Goal: Transaction & Acquisition: Purchase product/service

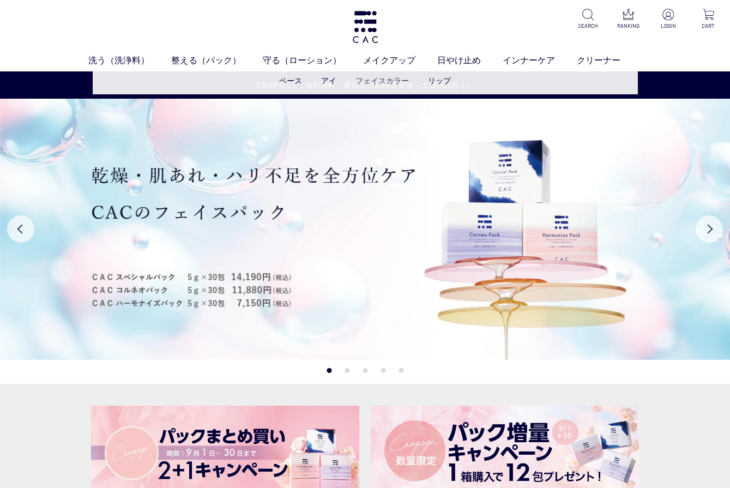
click at [380, 79] on link "フェイスカラー" at bounding box center [382, 80] width 53 height 9
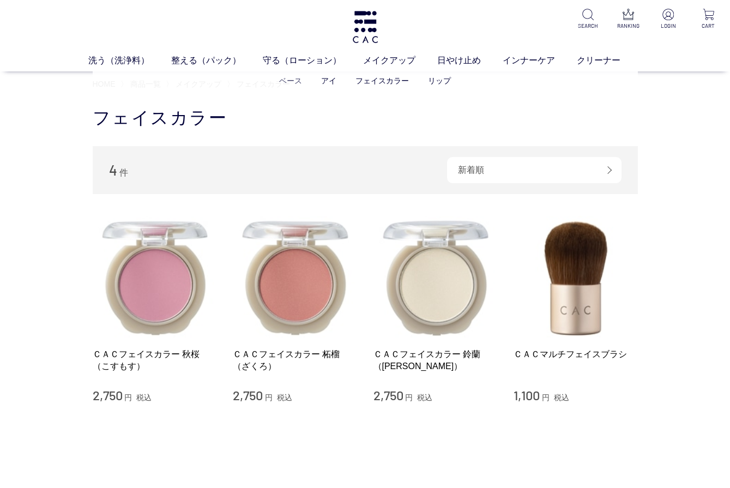
click at [295, 79] on link "ベース" at bounding box center [290, 80] width 23 height 9
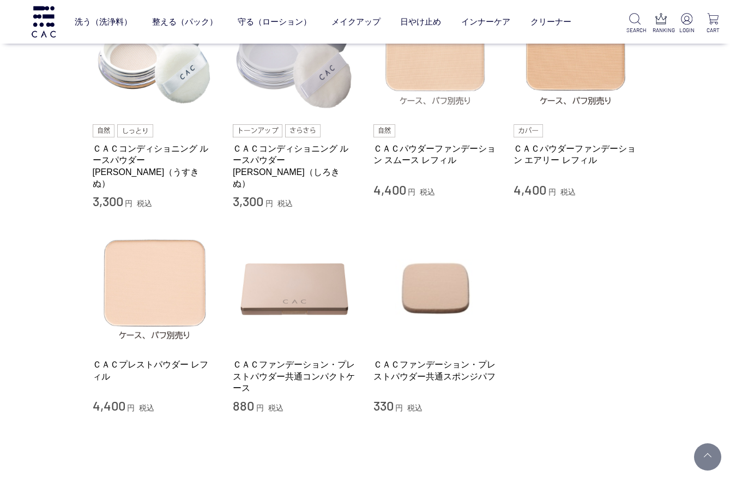
scroll to position [154, 0]
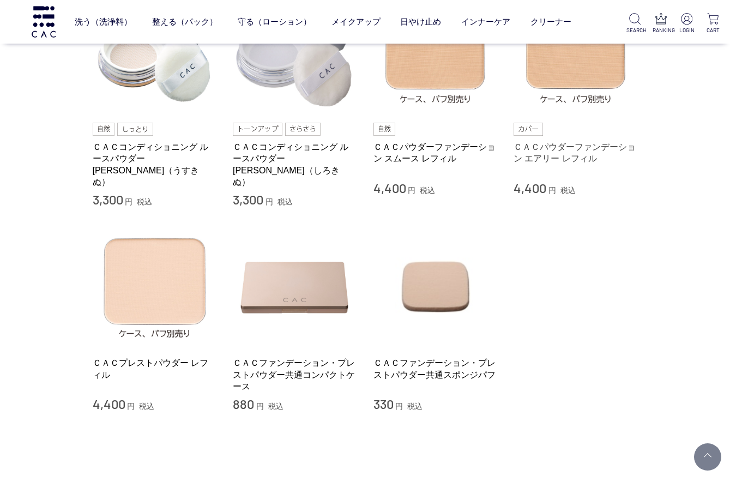
click at [599, 145] on link "ＣＡＣパウダーファンデーション エアリー レフィル" at bounding box center [576, 152] width 124 height 23
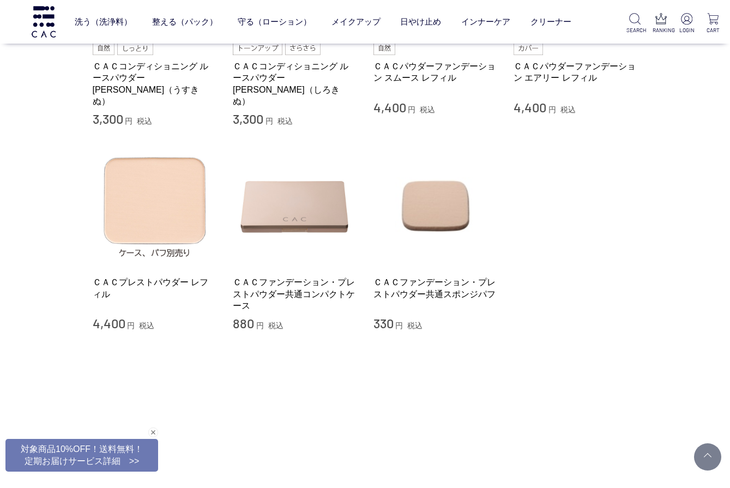
scroll to position [233, 0]
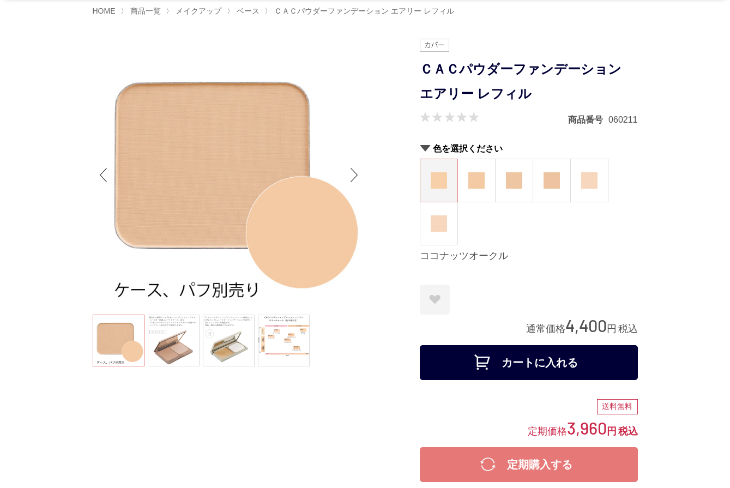
scroll to position [70, 0]
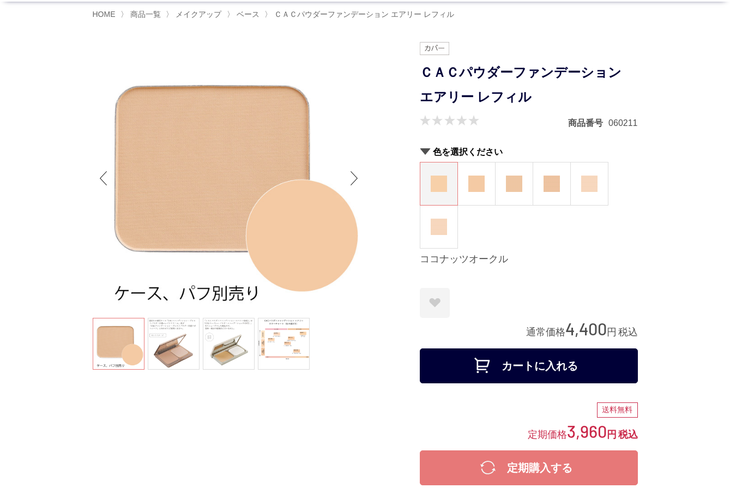
click at [164, 340] on link at bounding box center [174, 344] width 52 height 52
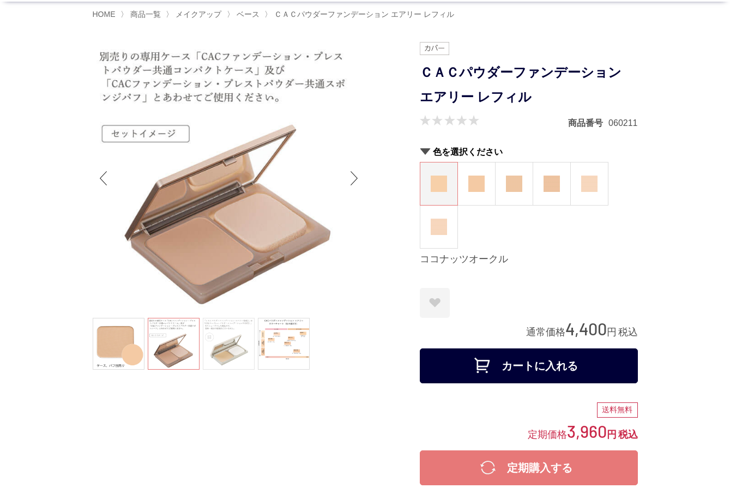
click at [222, 345] on link at bounding box center [229, 344] width 52 height 52
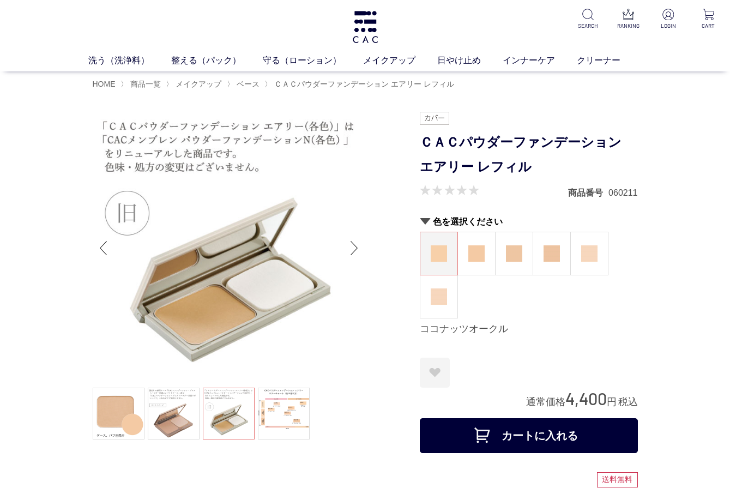
scroll to position [0, 0]
